Goal: Ask a question

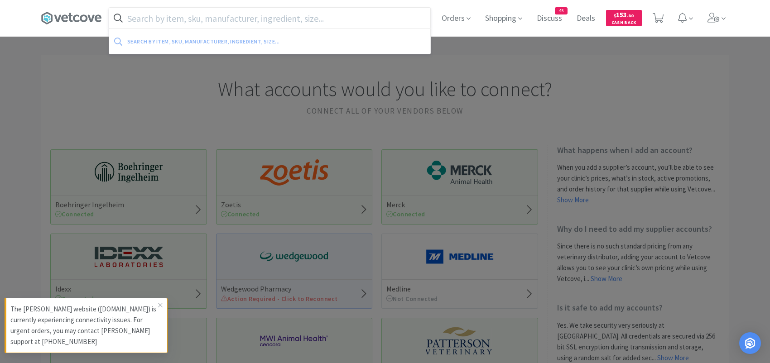
click at [208, 21] on input "text" at bounding box center [269, 18] width 321 height 21
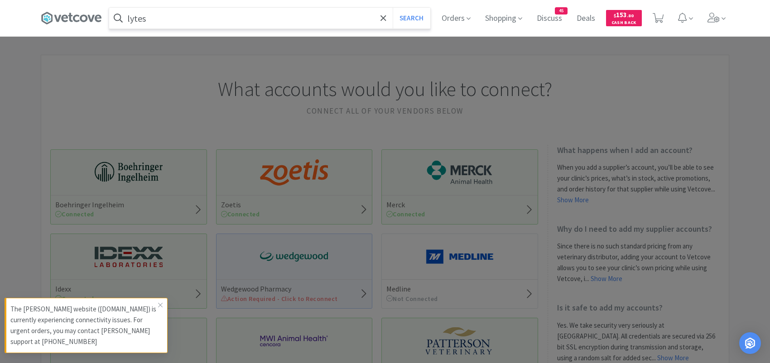
type input "lytes"
click at [393, 8] on button "Search" at bounding box center [412, 18] width 38 height 21
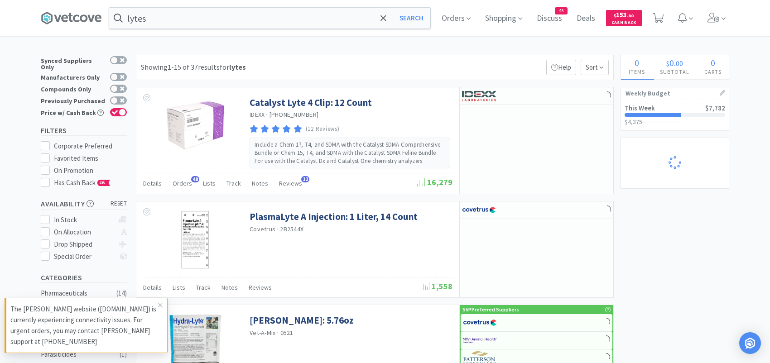
select select "2"
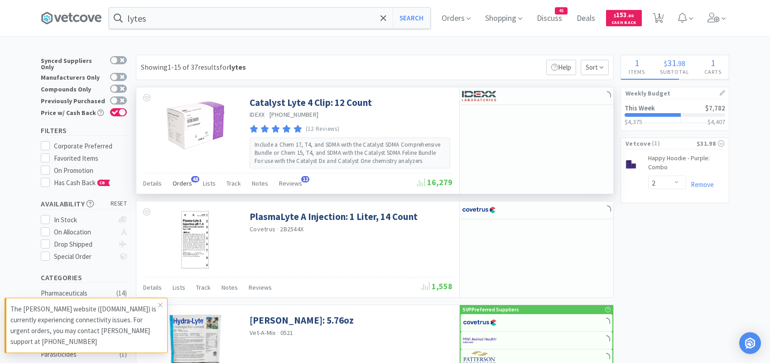
click at [185, 184] on span "Orders" at bounding box center [181, 183] width 19 height 8
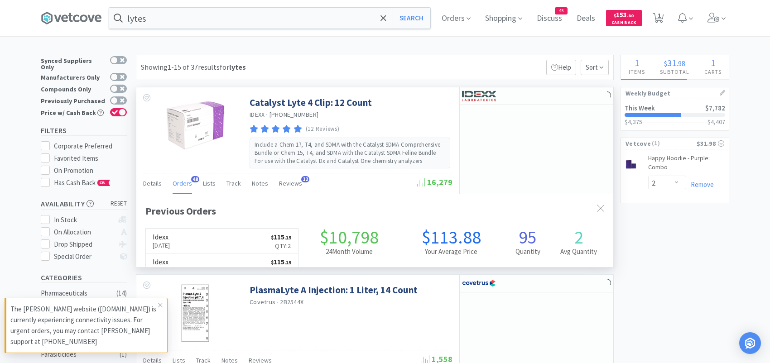
scroll to position [243, 476]
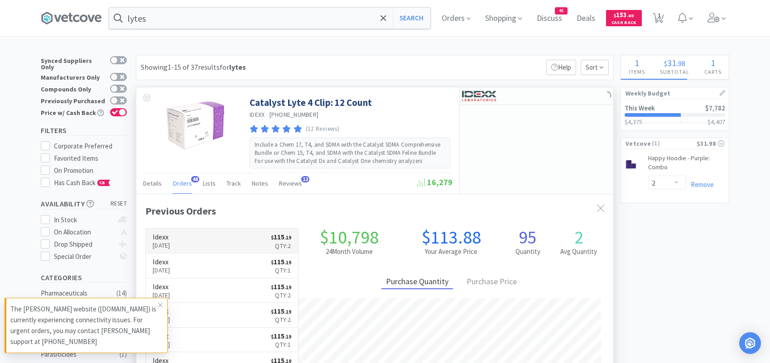
click at [240, 239] on link "Idexx [DATE] $ 115 . 19 Qty: 2" at bounding box center [222, 241] width 152 height 25
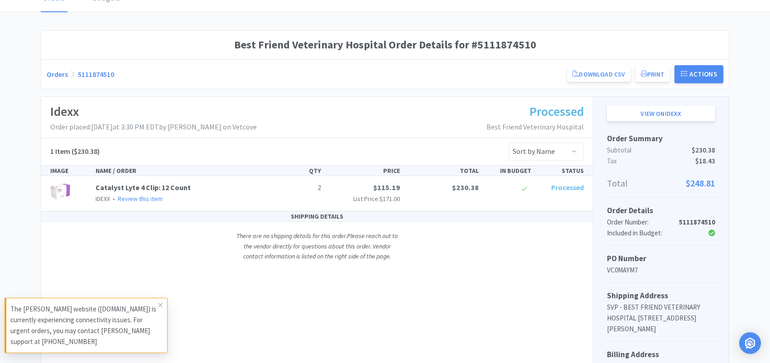
scroll to position [48, 0]
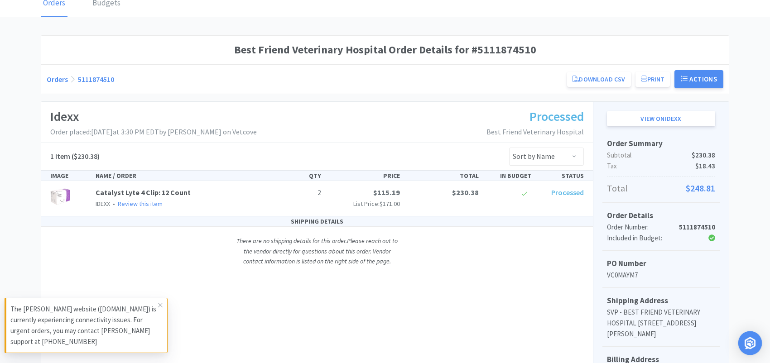
click at [754, 337] on div "Open Intercom Messenger" at bounding box center [750, 343] width 24 height 24
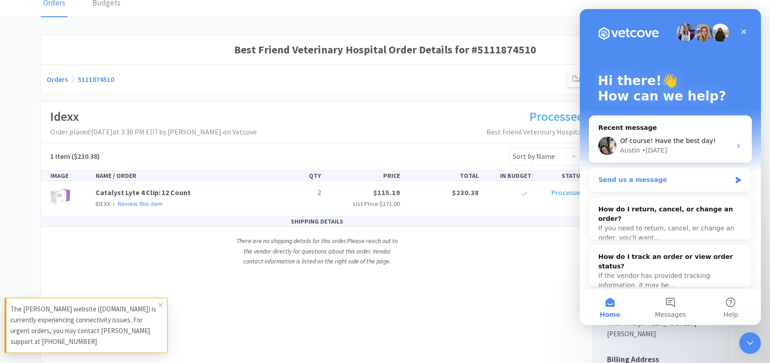
scroll to position [0, 0]
click at [670, 299] on button "Messages" at bounding box center [670, 307] width 60 height 36
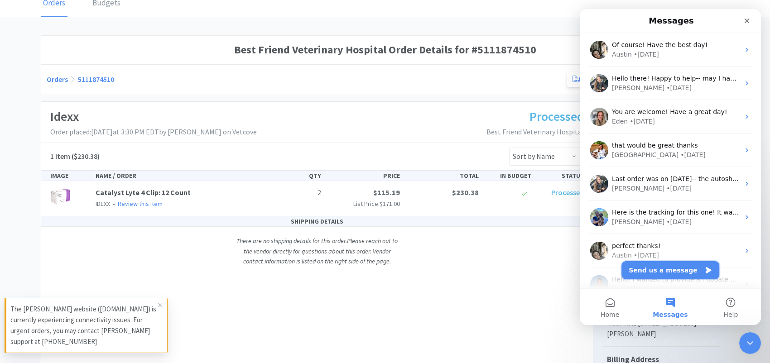
click at [663, 266] on button "Send us a message" at bounding box center [670, 270] width 98 height 18
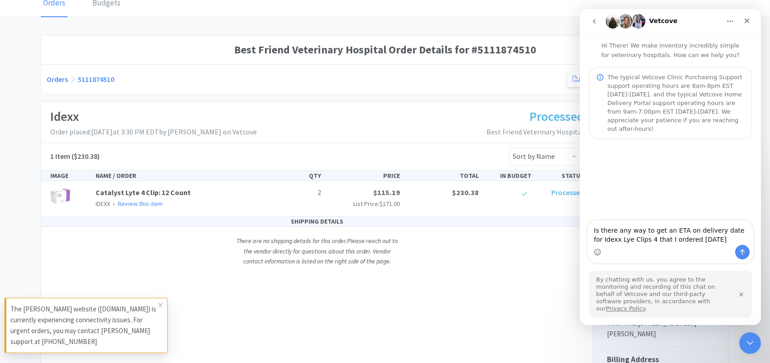
type textarea "Is there any way to get an ETA on delivery date for Idexx Lye Clips 4 that I or…"
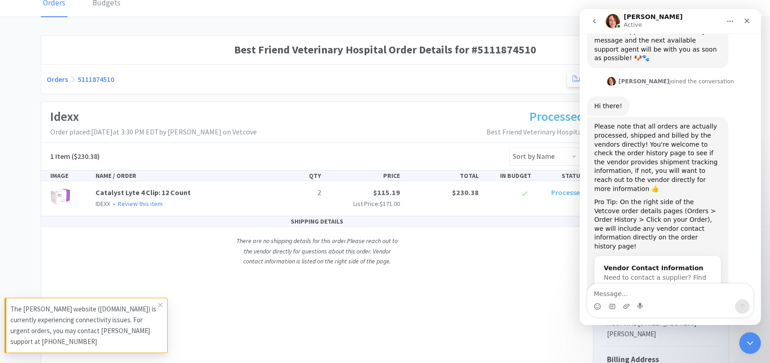
scroll to position [185, 0]
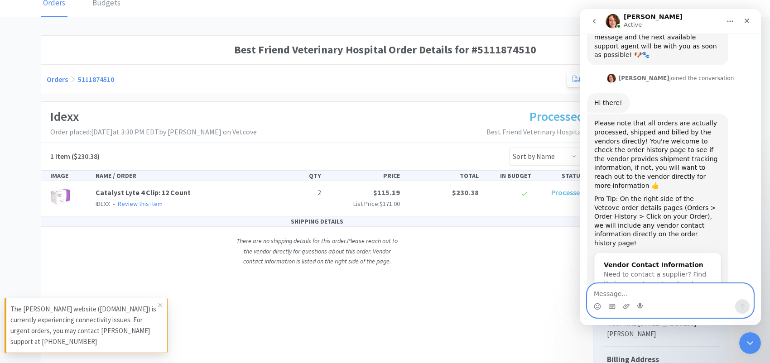
click at [625, 292] on textarea "Message…" at bounding box center [670, 291] width 166 height 15
type textarea "Ok i will call them directly"
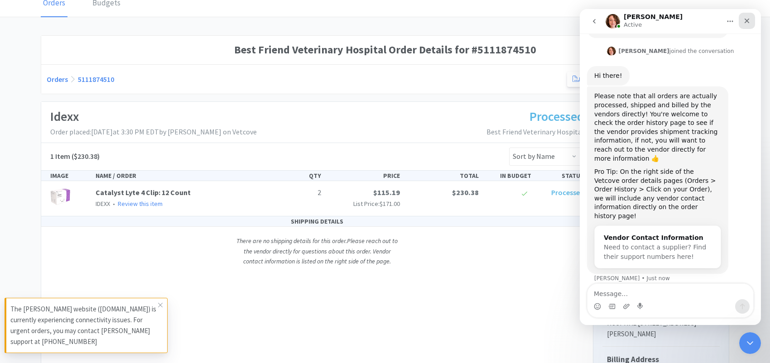
click at [745, 16] on div "Close" at bounding box center [746, 21] width 16 height 16
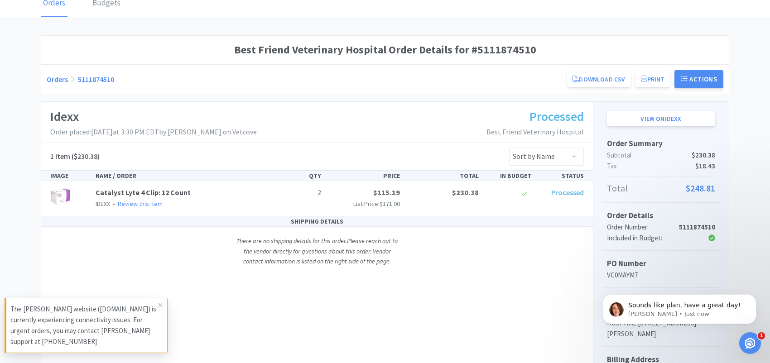
scroll to position [0, 0]
